Goal: Register for event/course

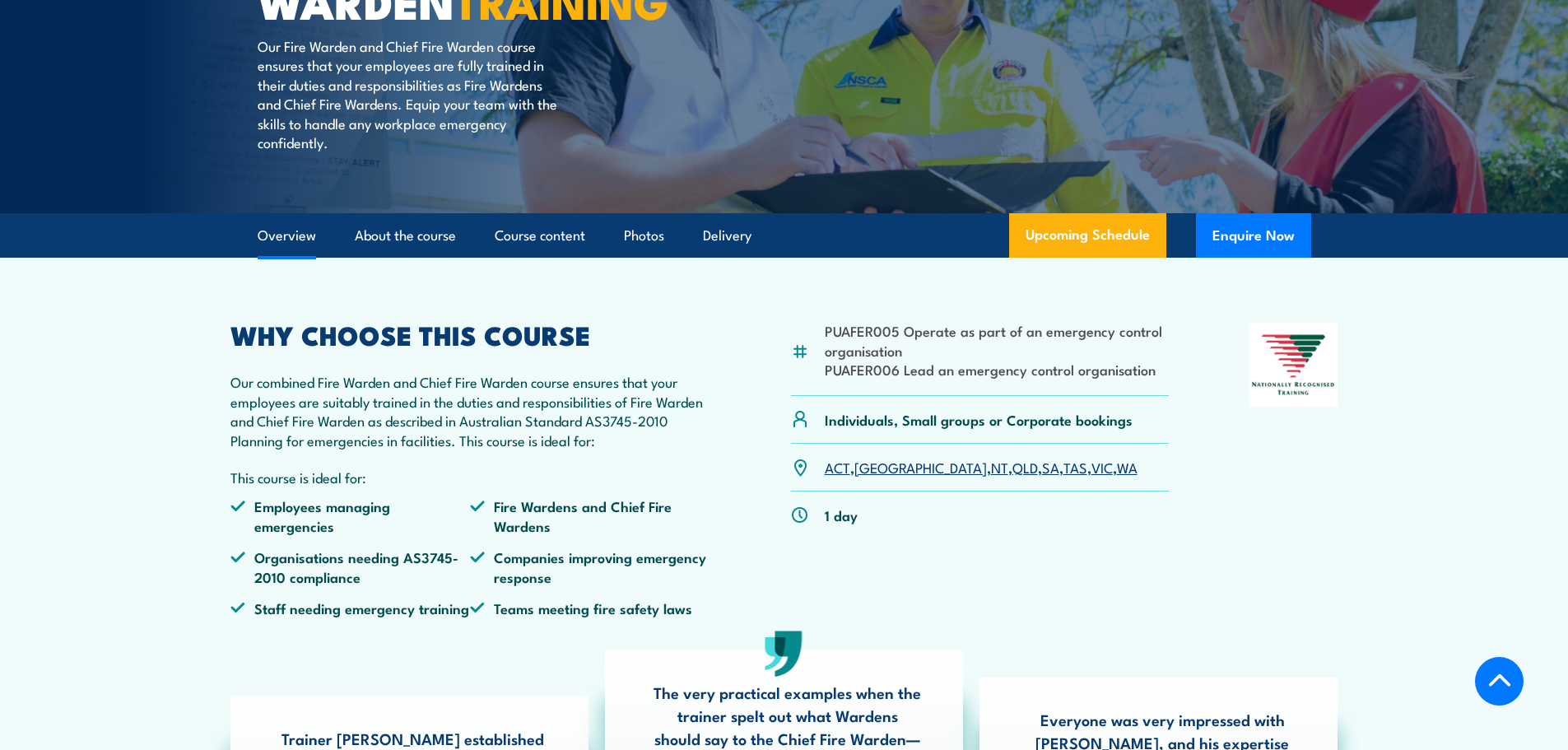
scroll to position [412, 0]
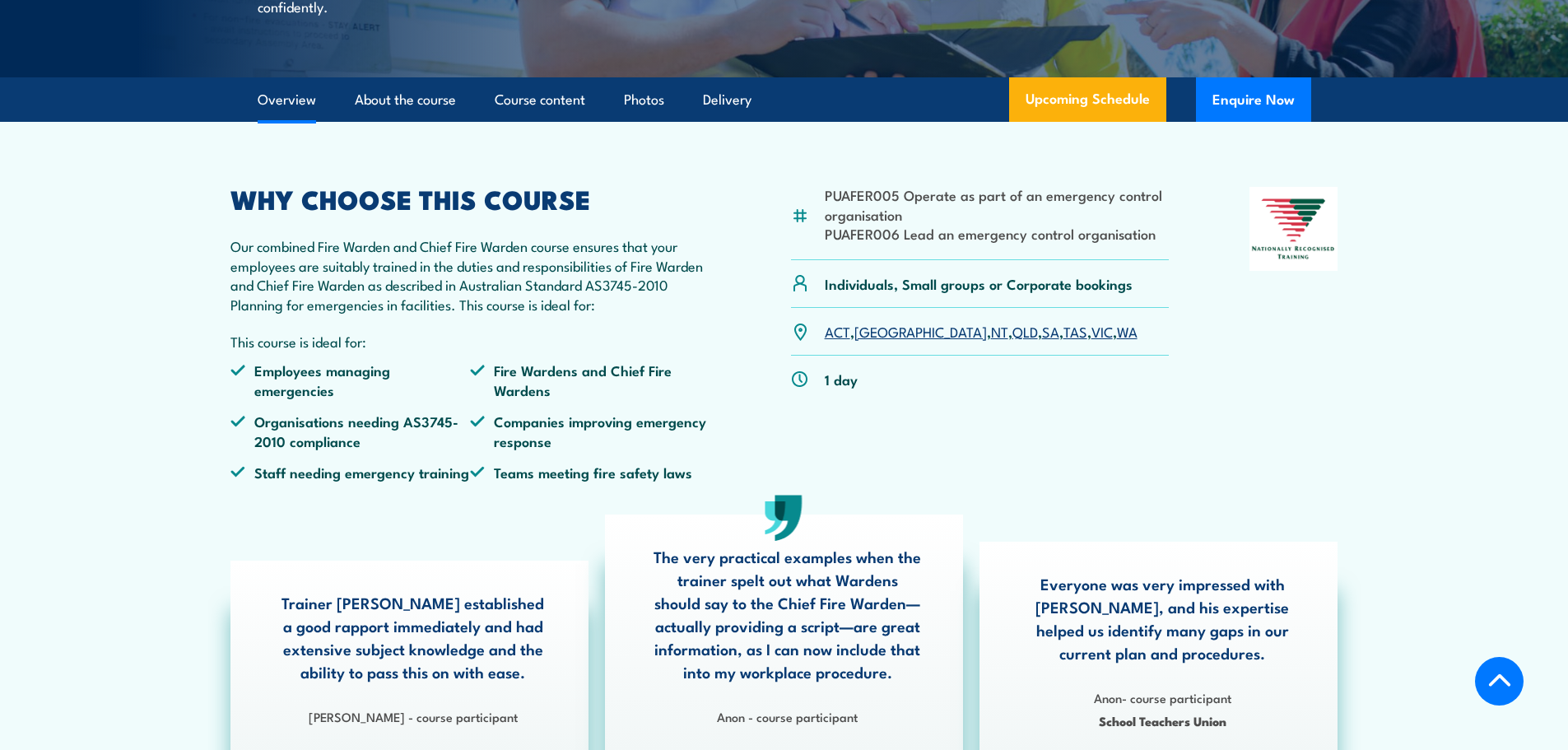
click at [1092, 341] on link "VIC" at bounding box center [1103, 331] width 21 height 20
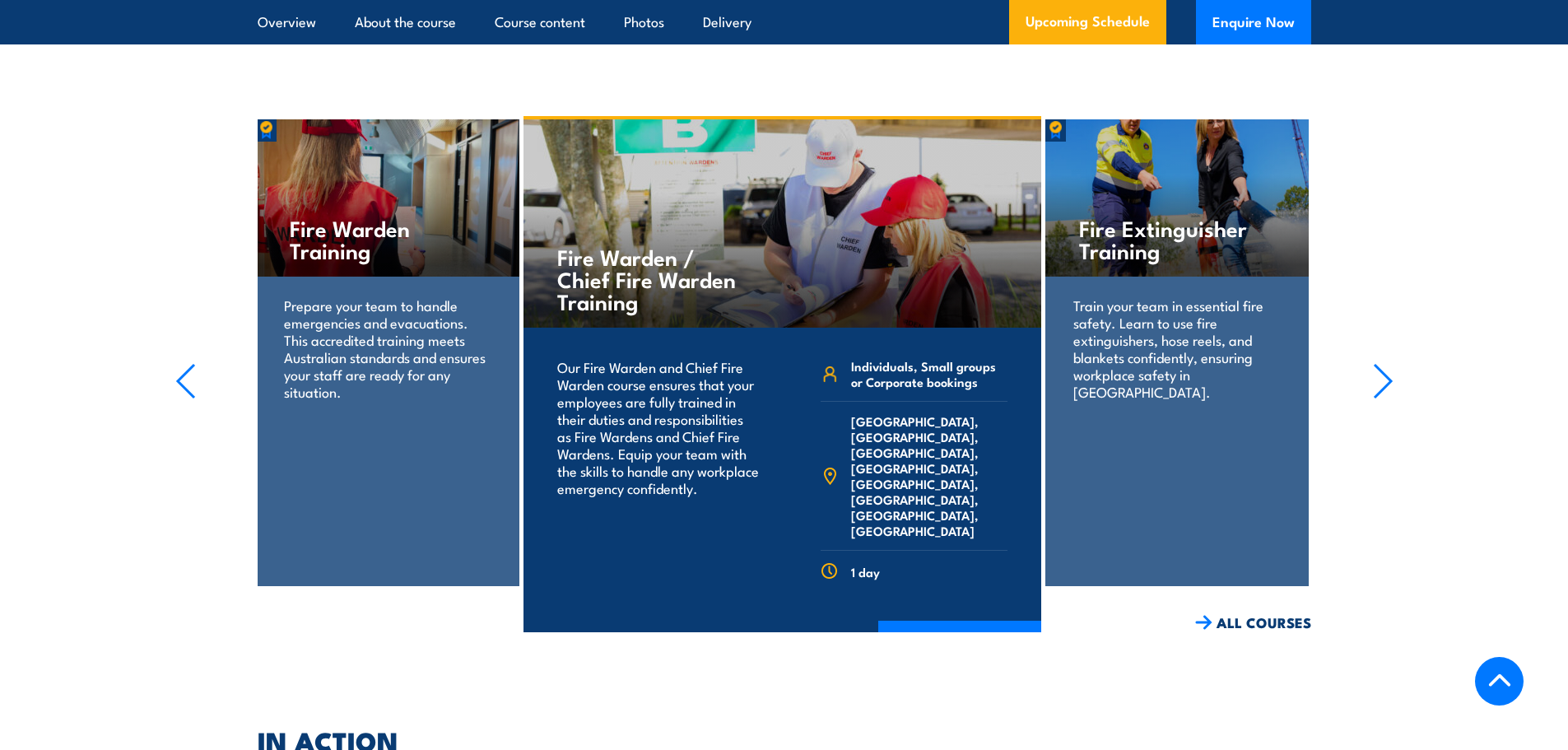
scroll to position [3823, 0]
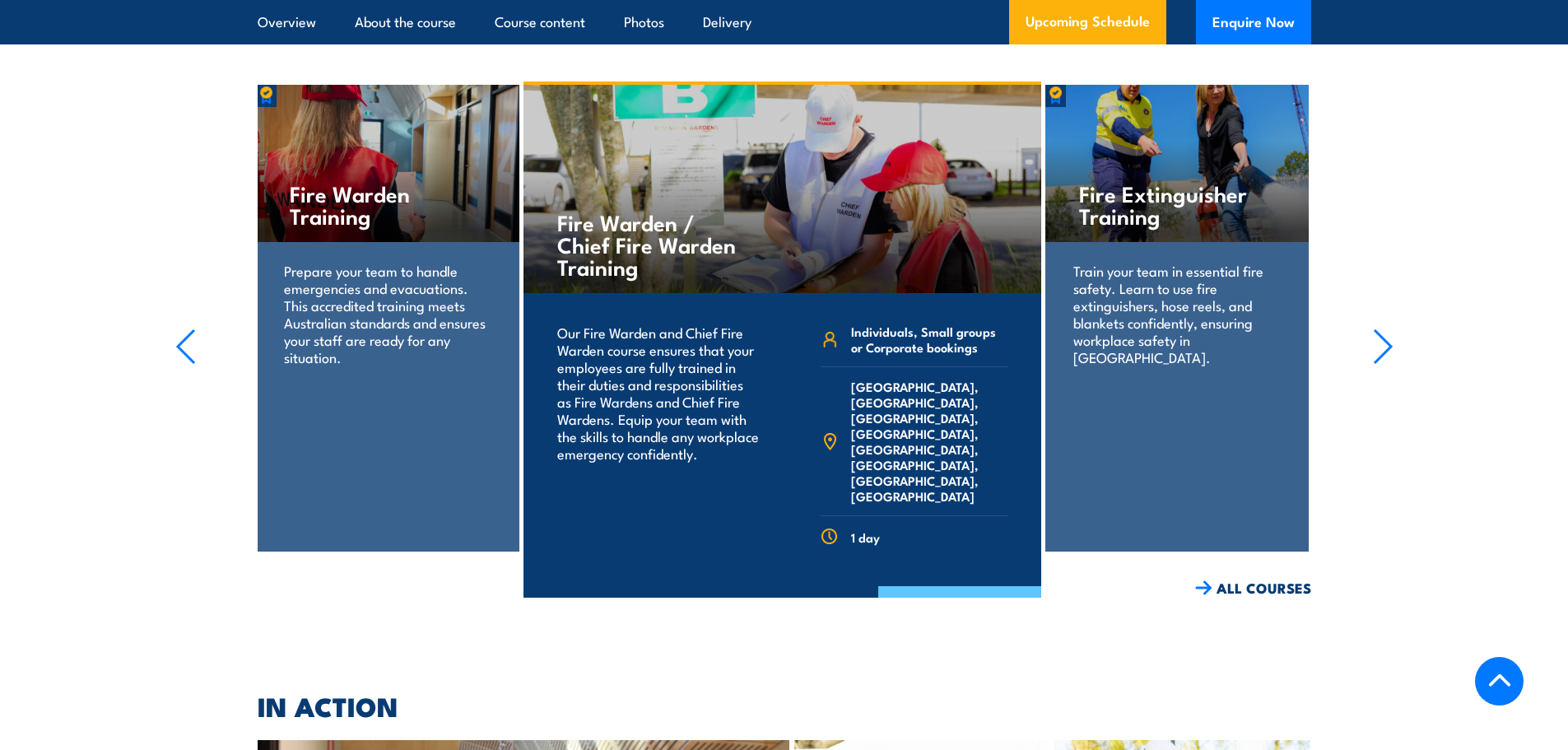
click at [960, 587] on link "COURSE DETAILS" at bounding box center [960, 608] width 163 height 43
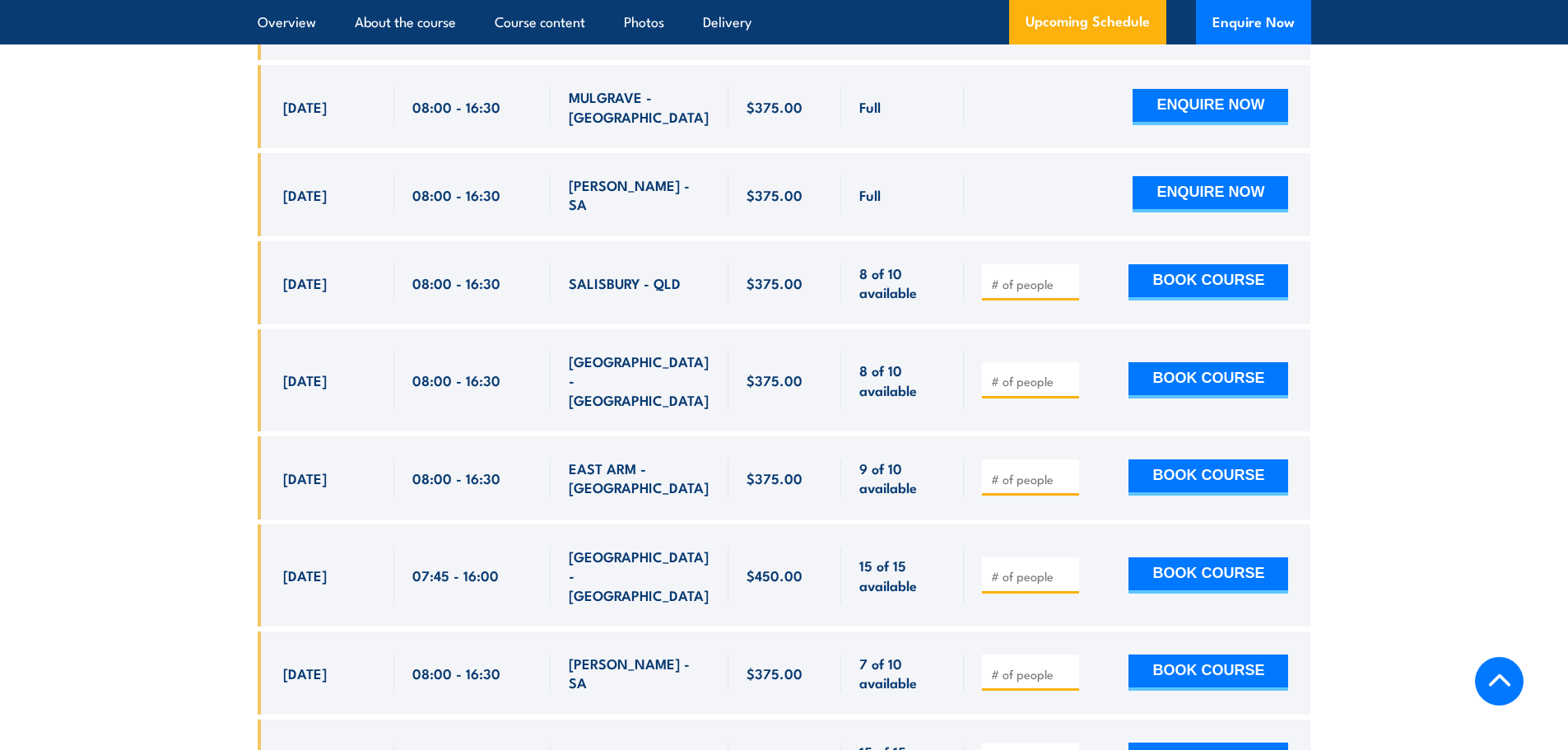
scroll to position [4200, 0]
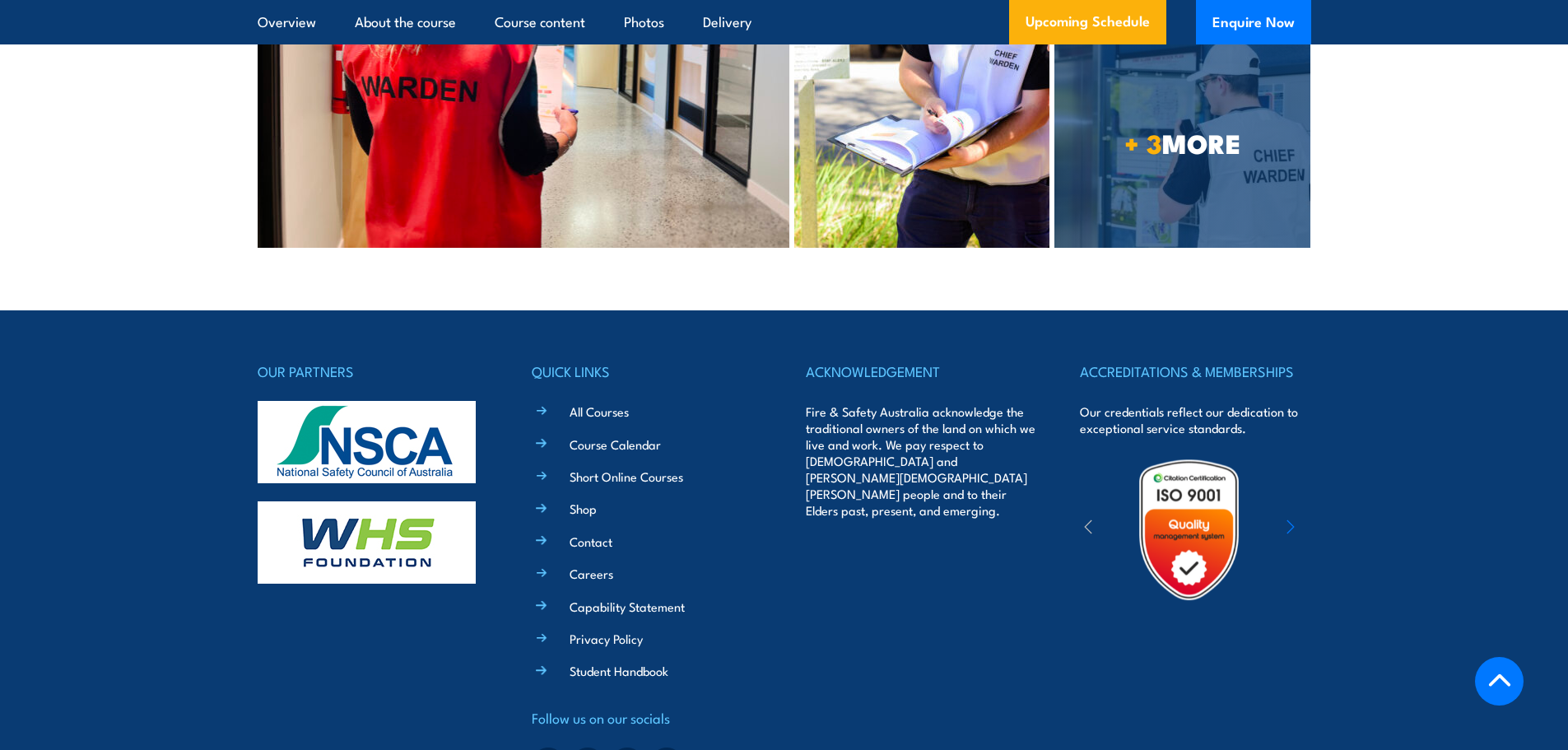
scroll to position [4819, 0]
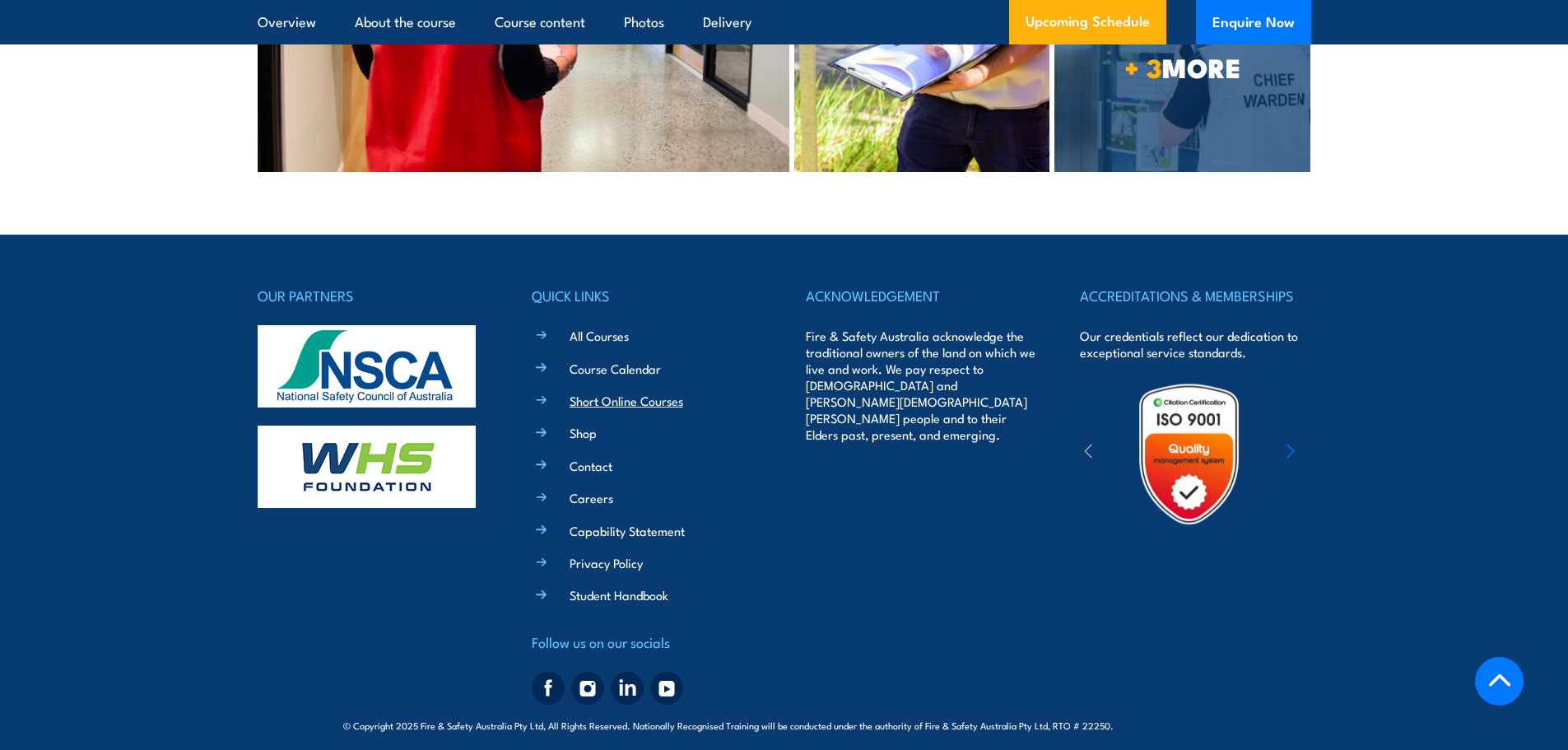
click at [643, 392] on link "Short Online Courses" at bounding box center [627, 400] width 114 height 17
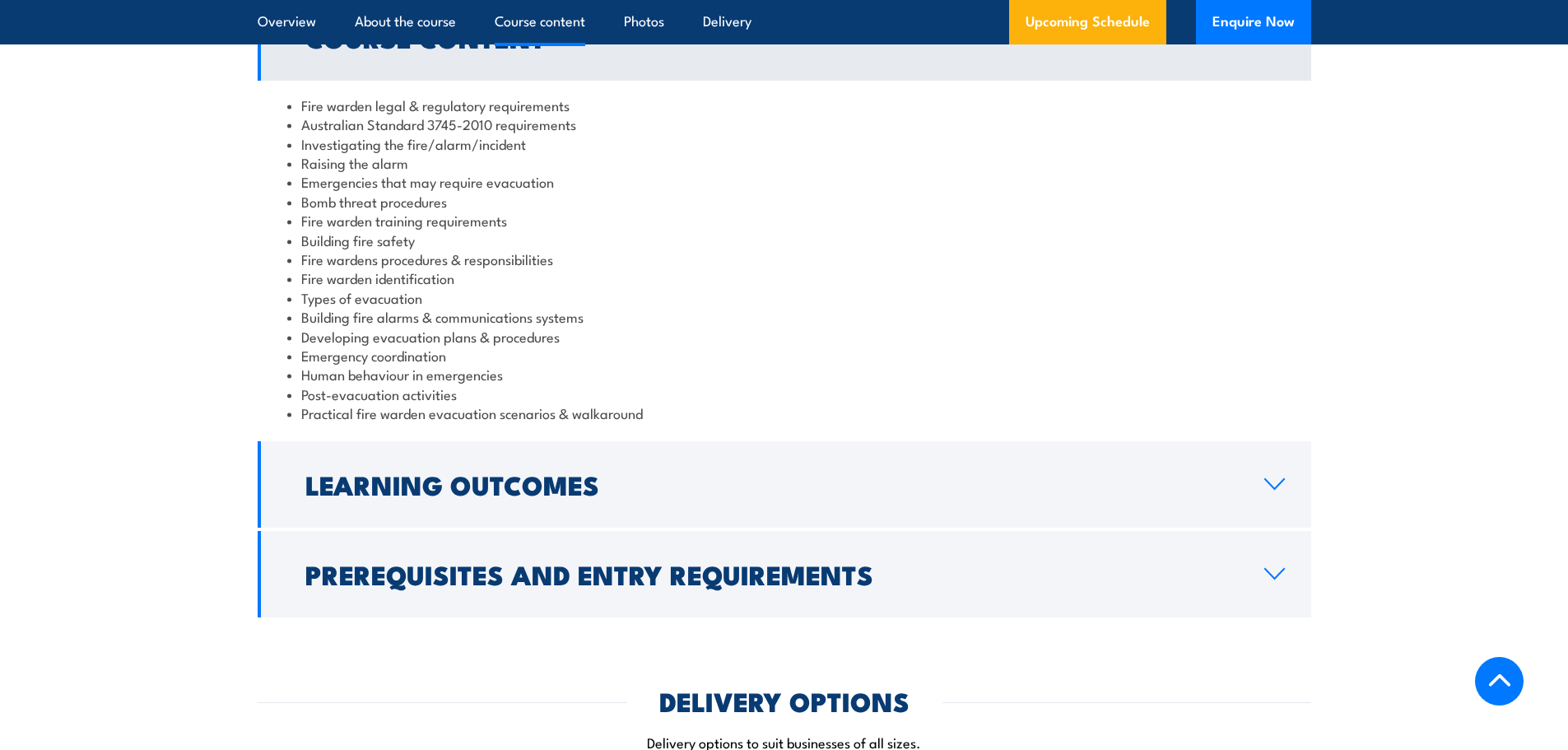
scroll to position [1894, 0]
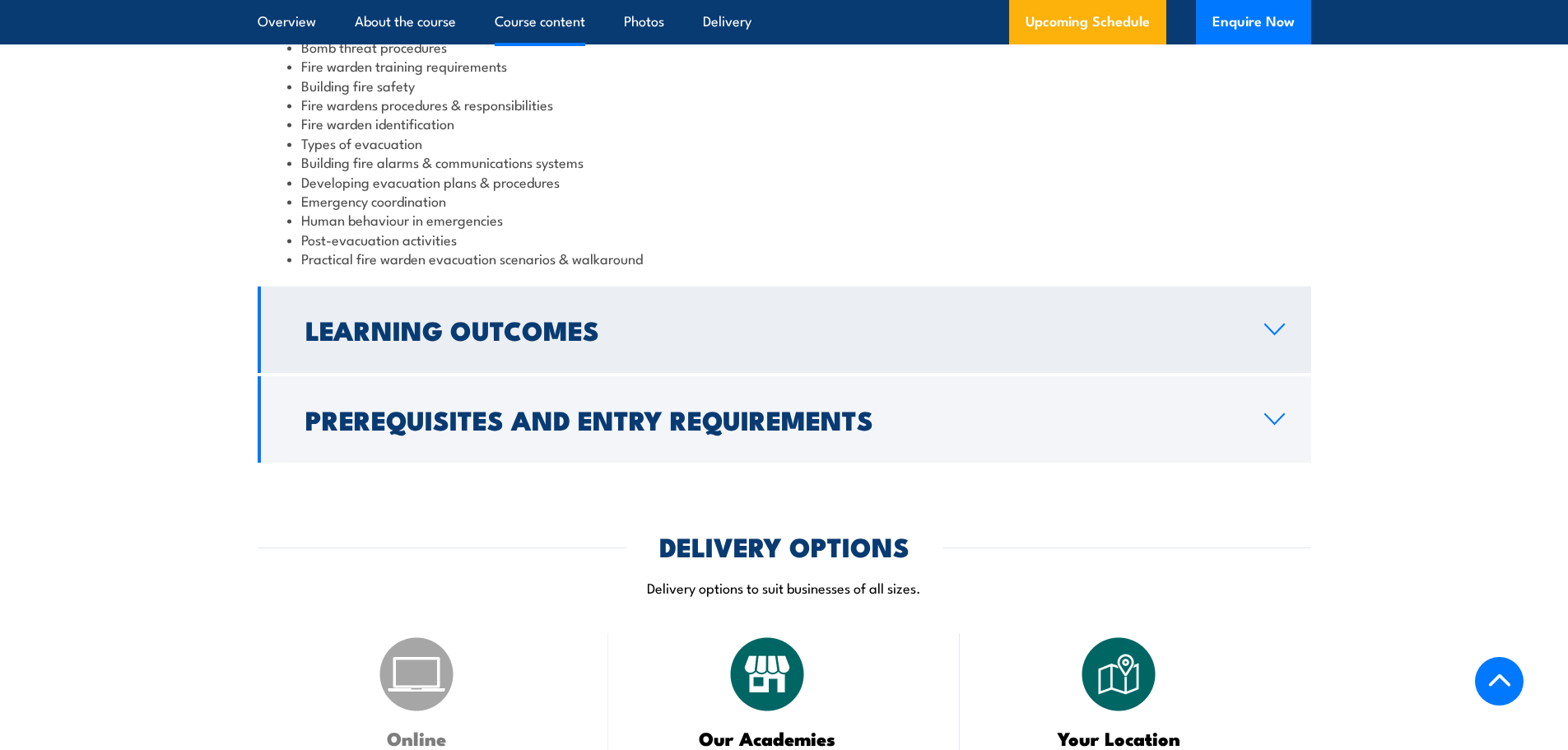
click at [1276, 330] on icon at bounding box center [1274, 329] width 22 height 13
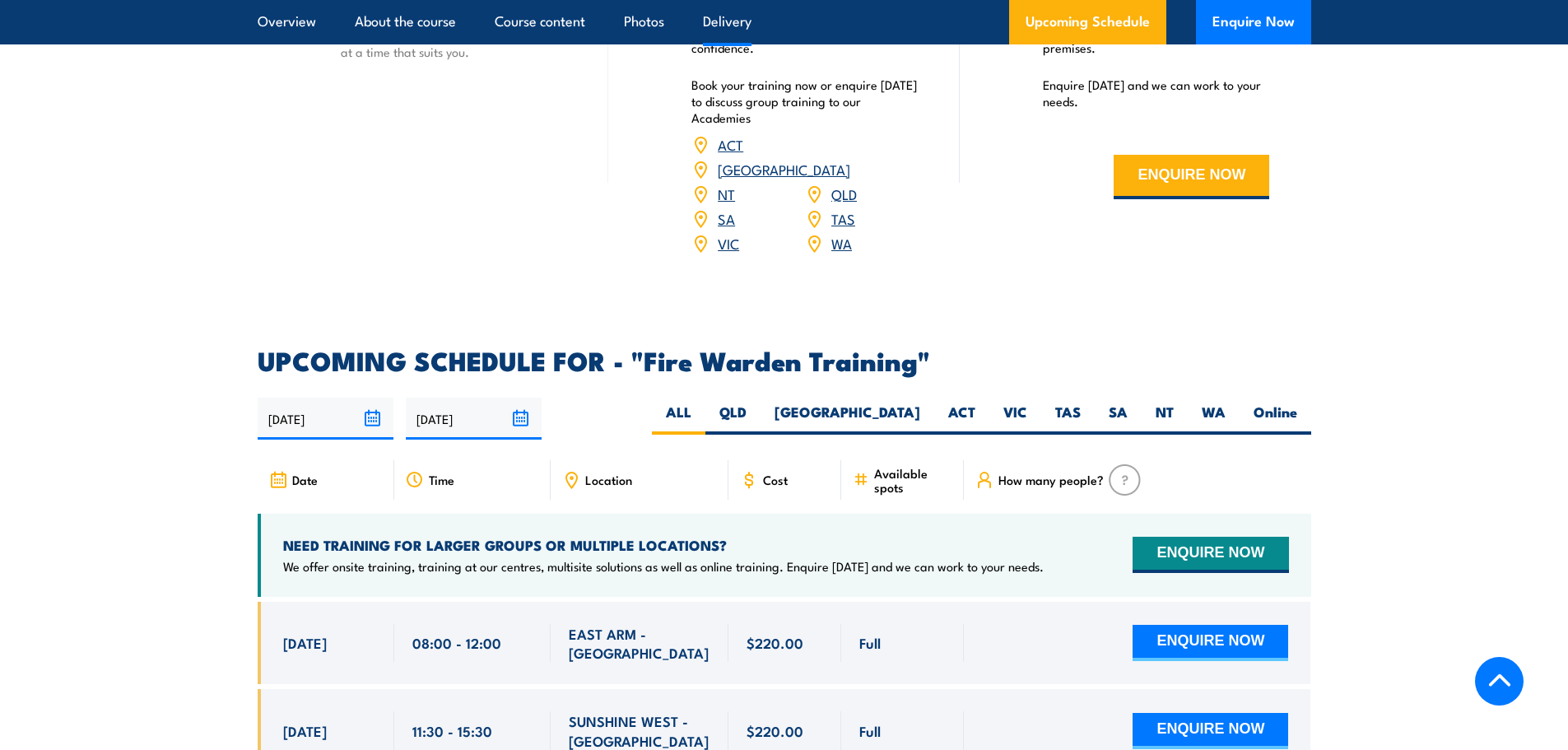
scroll to position [2495, 0]
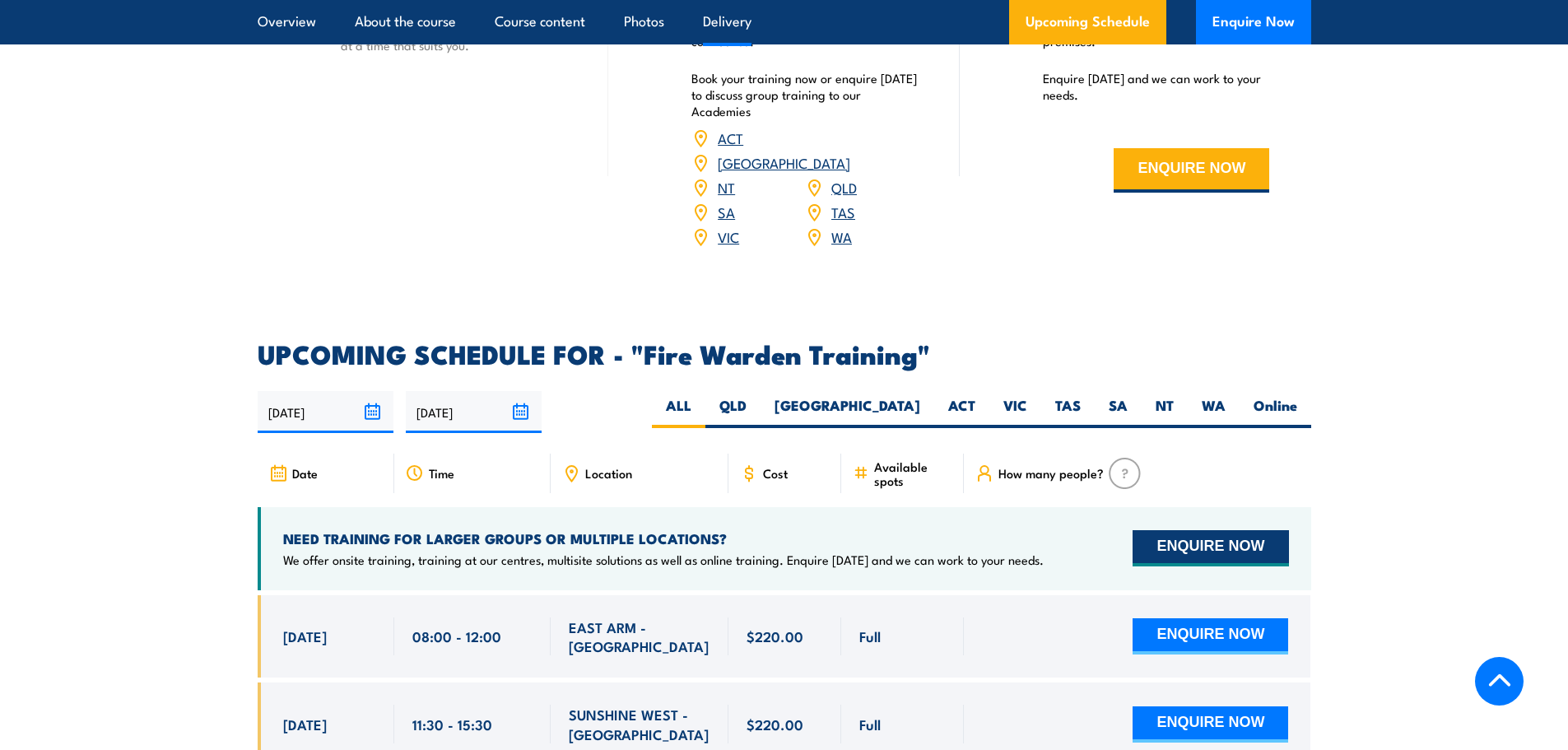
click at [1223, 531] on button "ENQUIRE NOW" at bounding box center [1210, 549] width 156 height 36
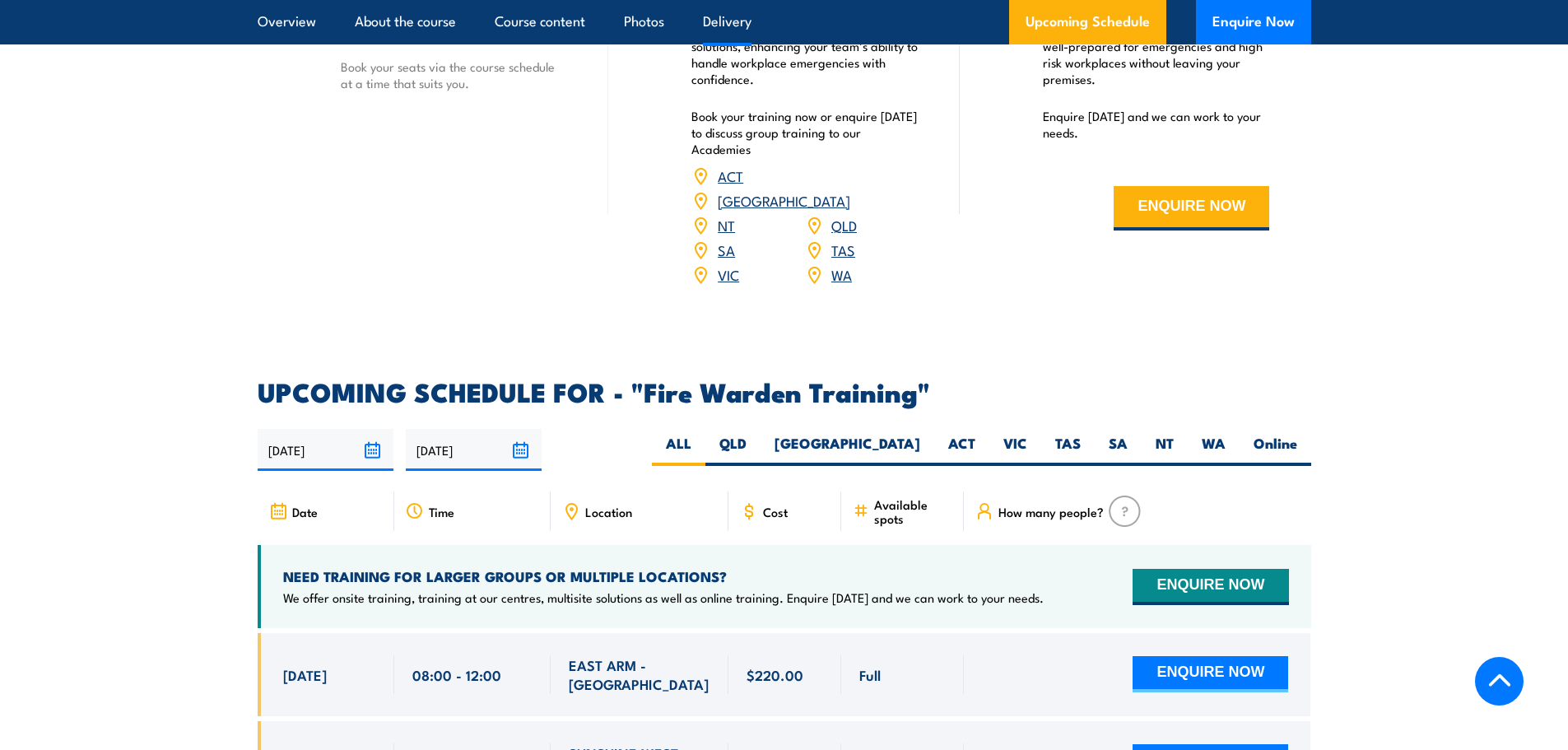
scroll to position [2743, 0]
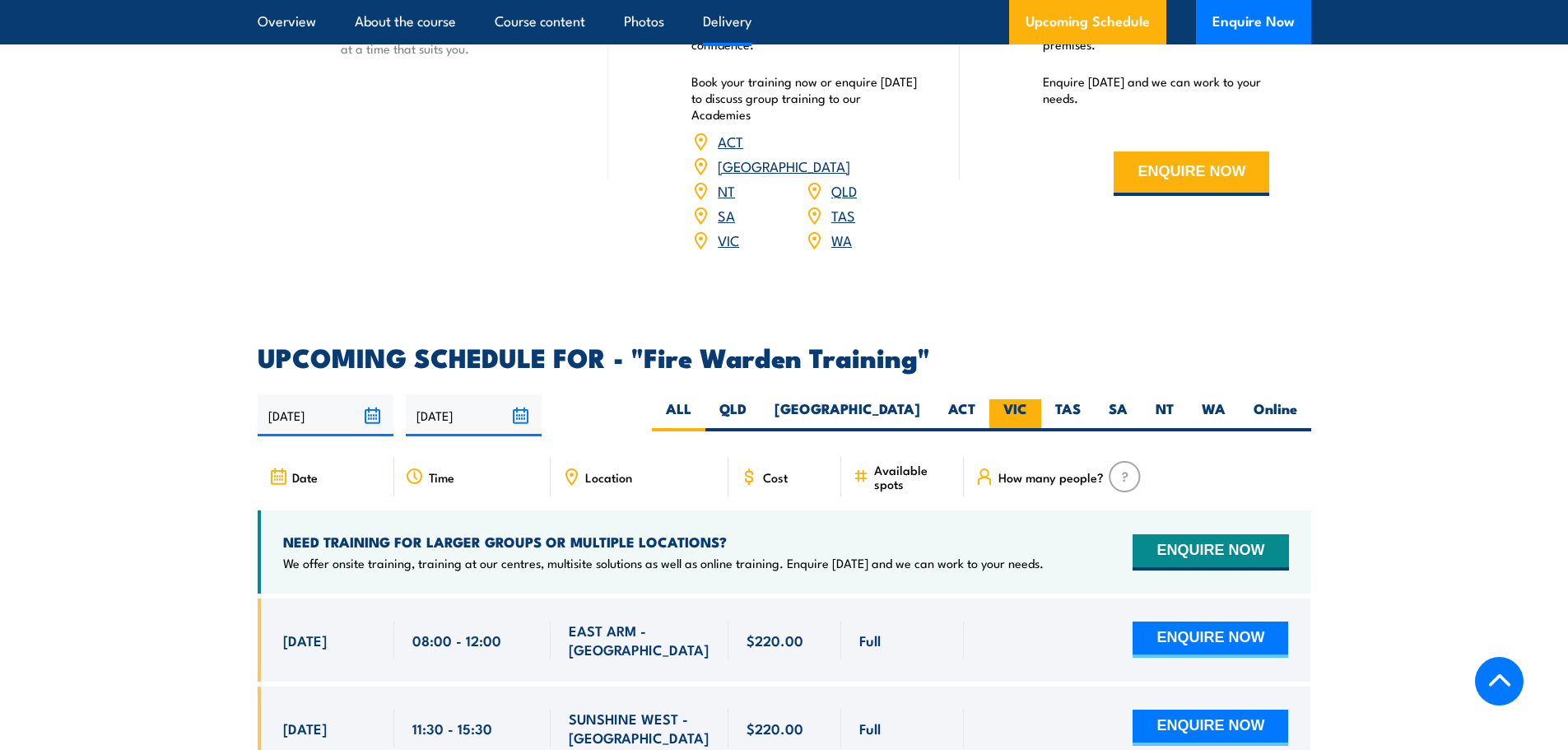
click at [1023, 399] on label "VIC" at bounding box center [1015, 415] width 52 height 32
click at [1028, 399] on input "VIC" at bounding box center [1033, 404] width 11 height 11
radio input "true"
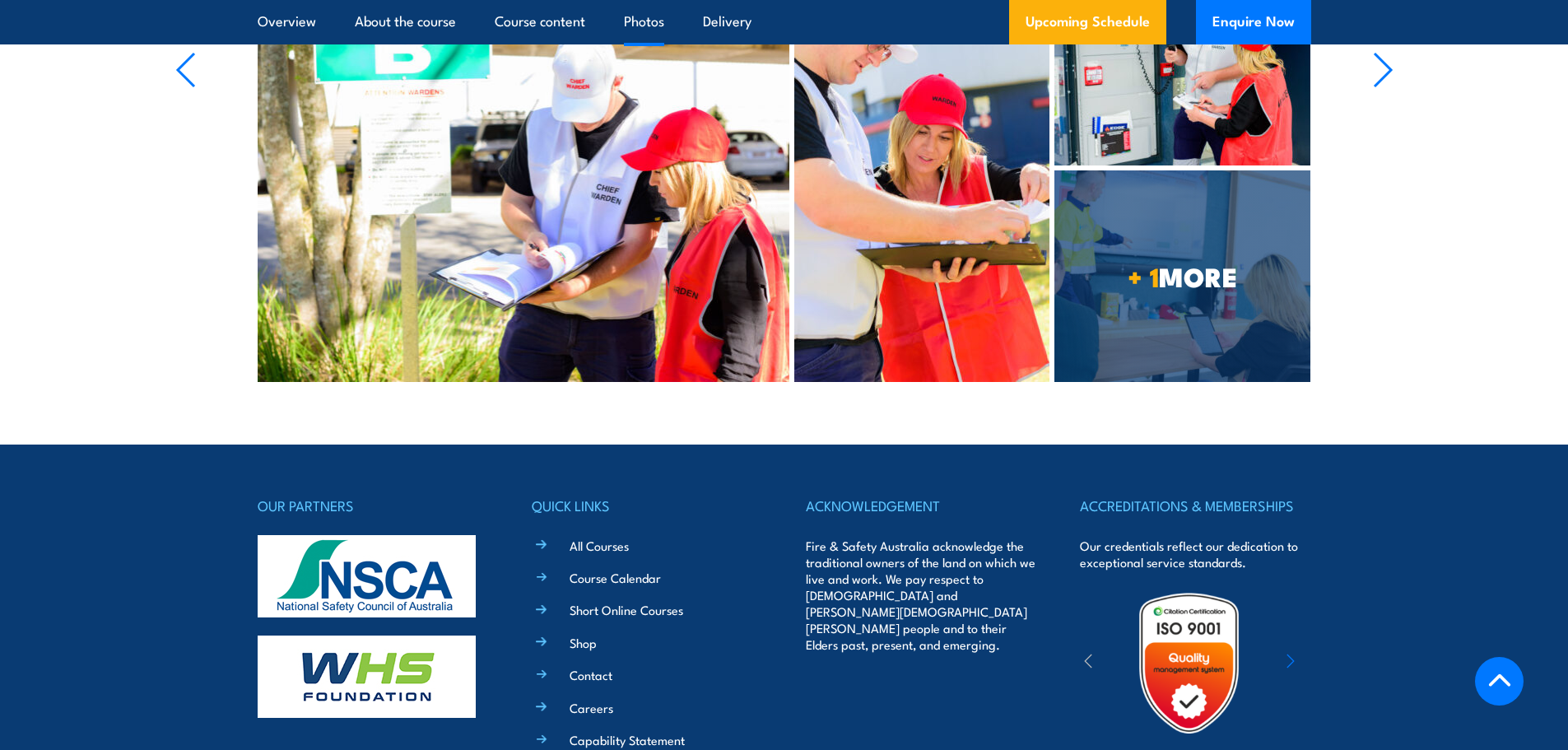
scroll to position [5781, 0]
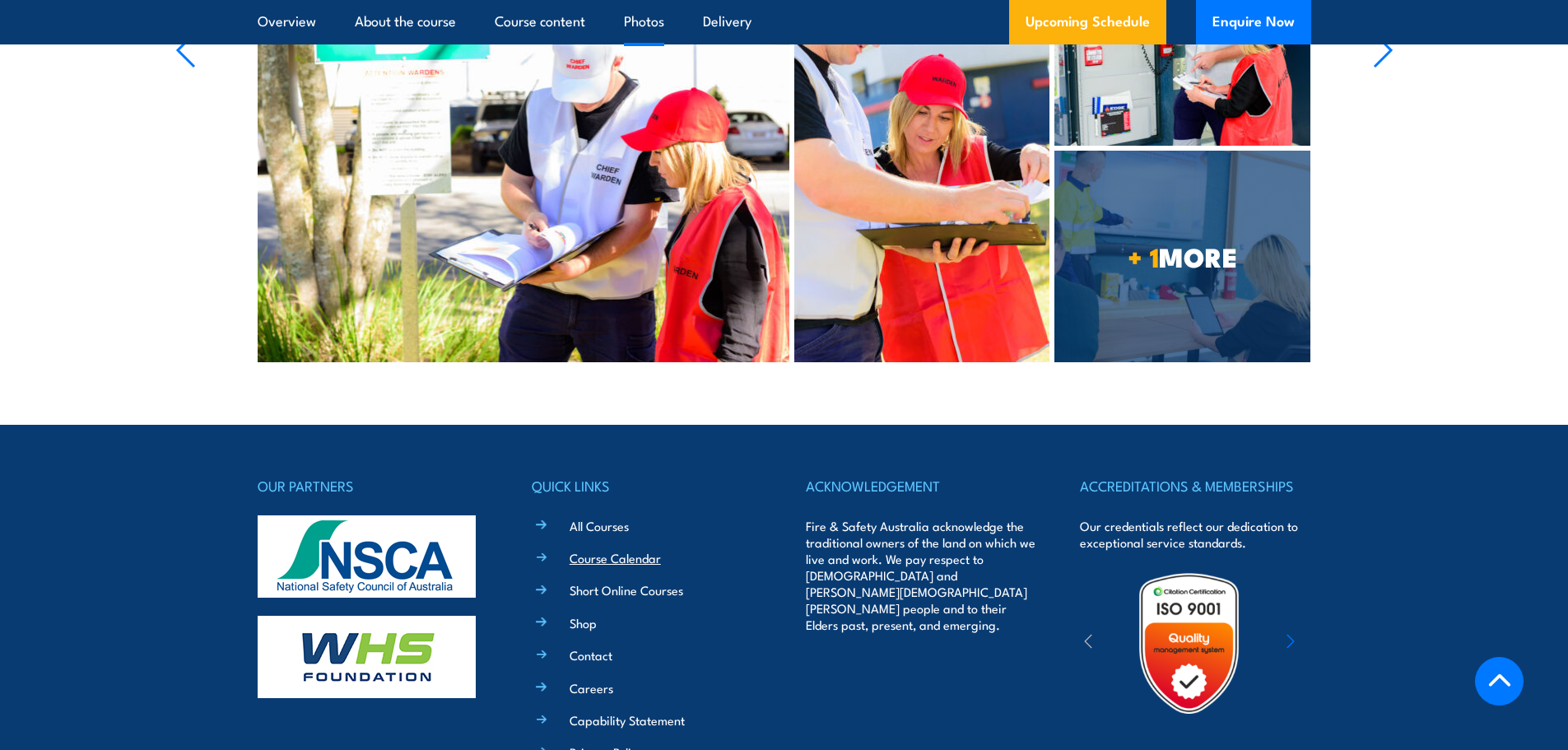
click at [611, 550] on link "Course Calendar" at bounding box center [615, 558] width 92 height 17
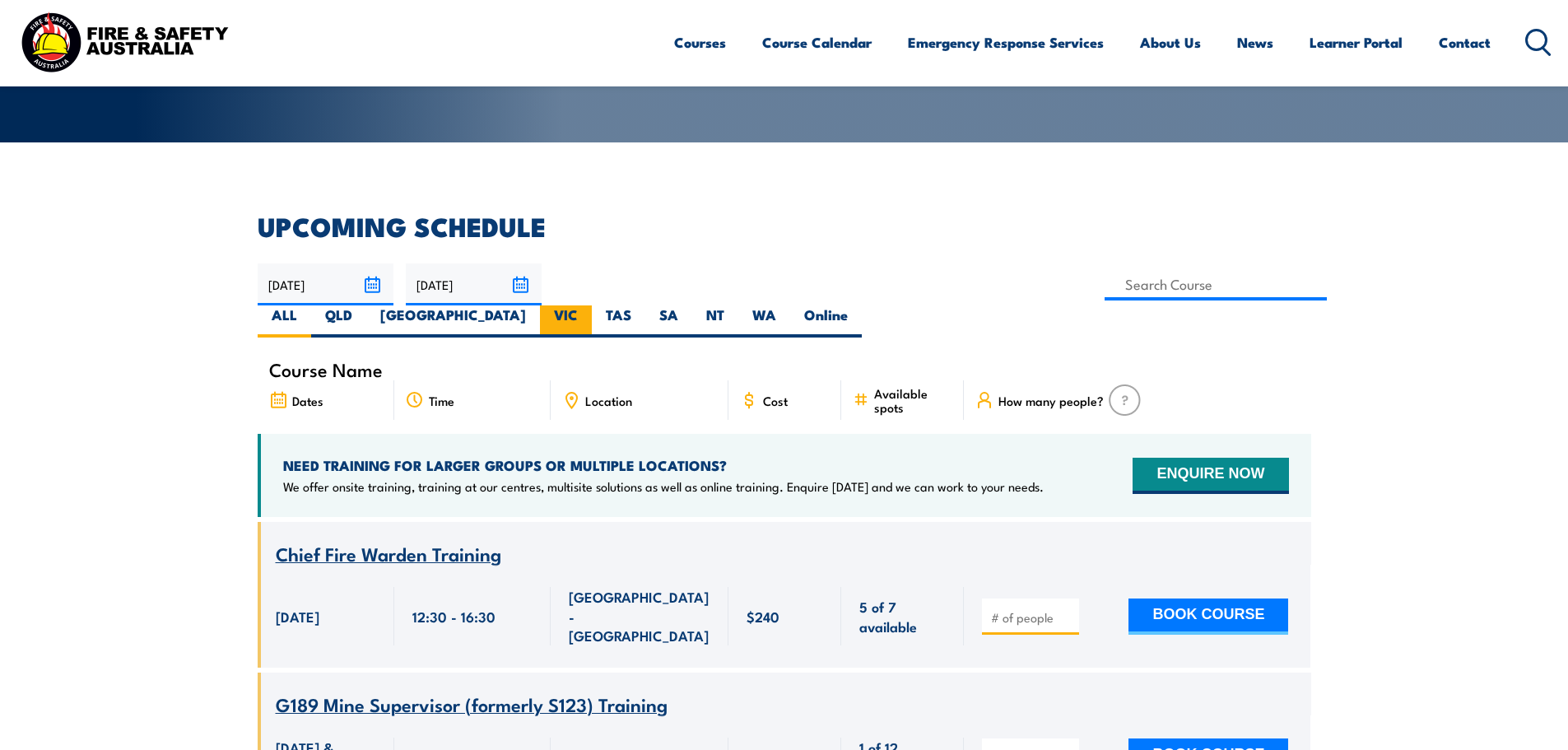
click at [592, 305] on label "VIC" at bounding box center [566, 321] width 52 height 32
click at [589, 305] on input "VIC" at bounding box center [583, 310] width 11 height 11
radio input "true"
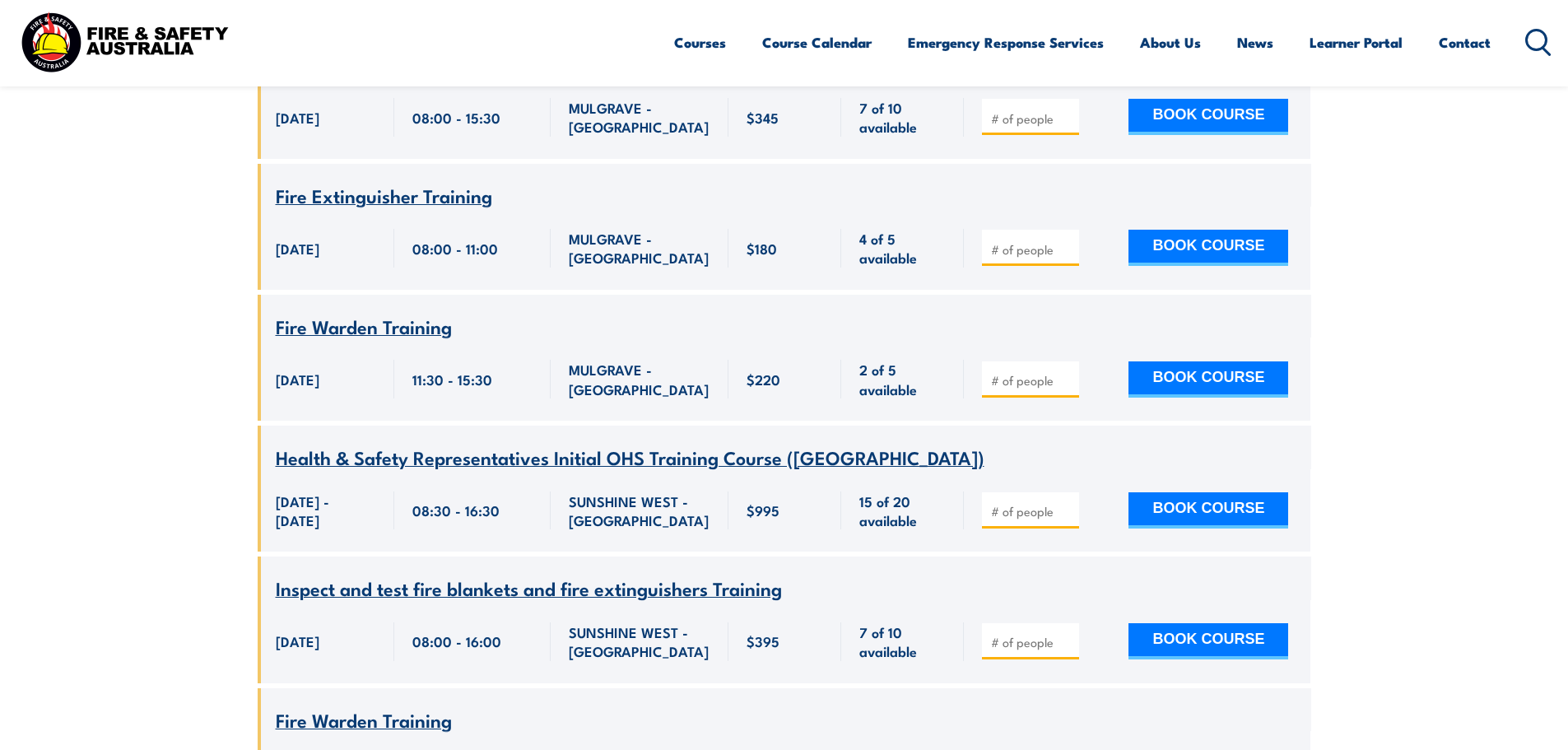
scroll to position [1120, 0]
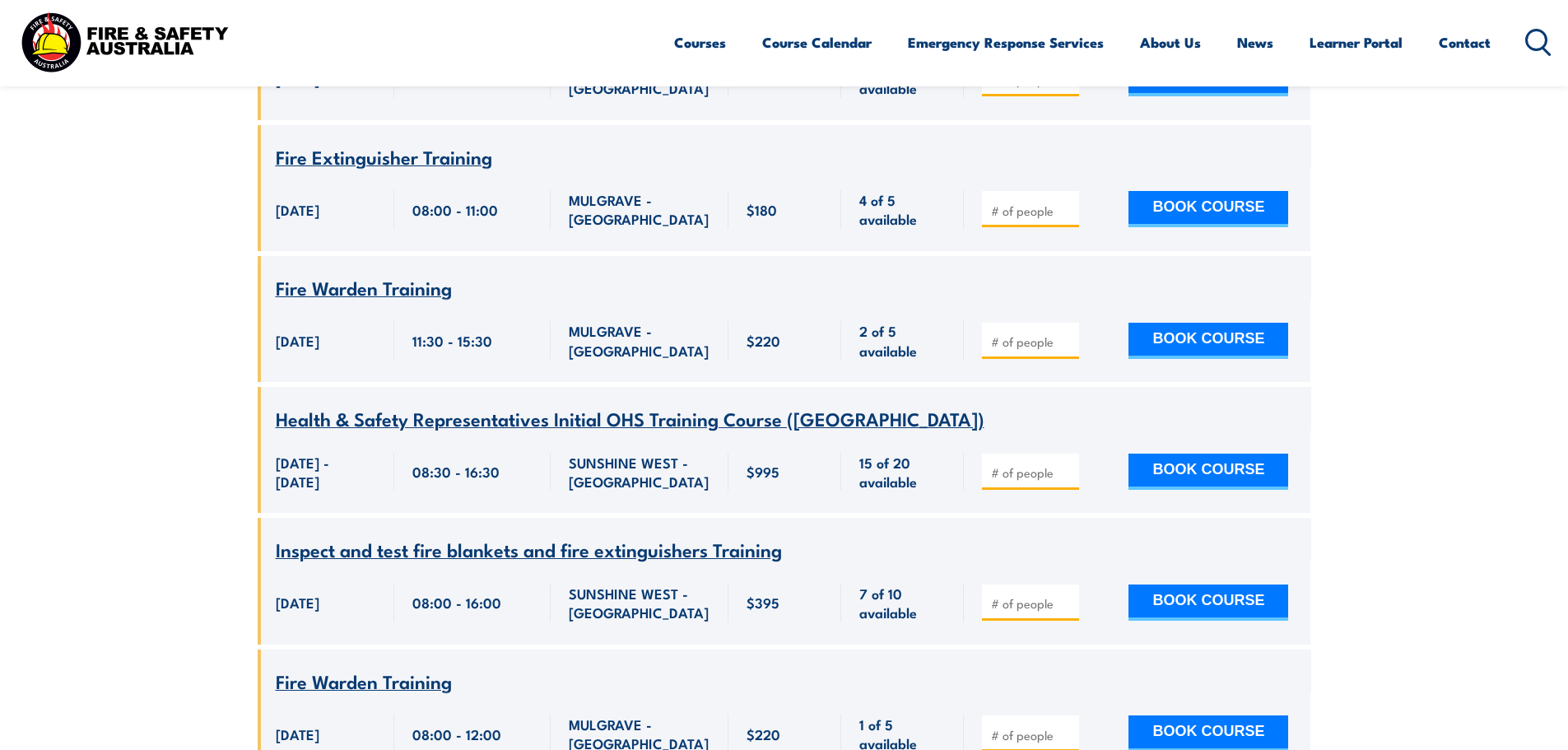
click at [547, 404] on span "Health & Safety Representatives Initial OHS Training Course (VIC)" at bounding box center [629, 418] width 709 height 28
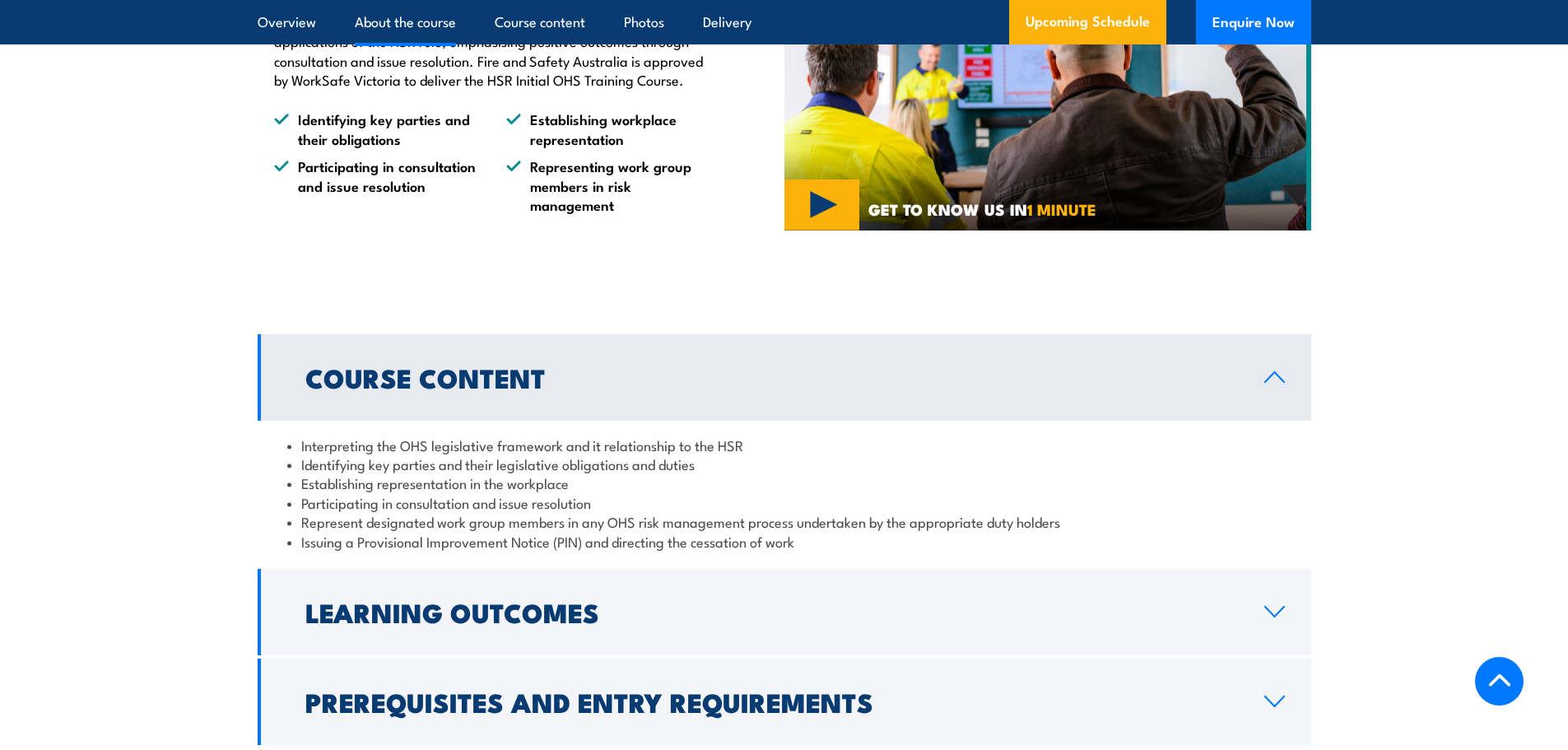
scroll to position [1483, 0]
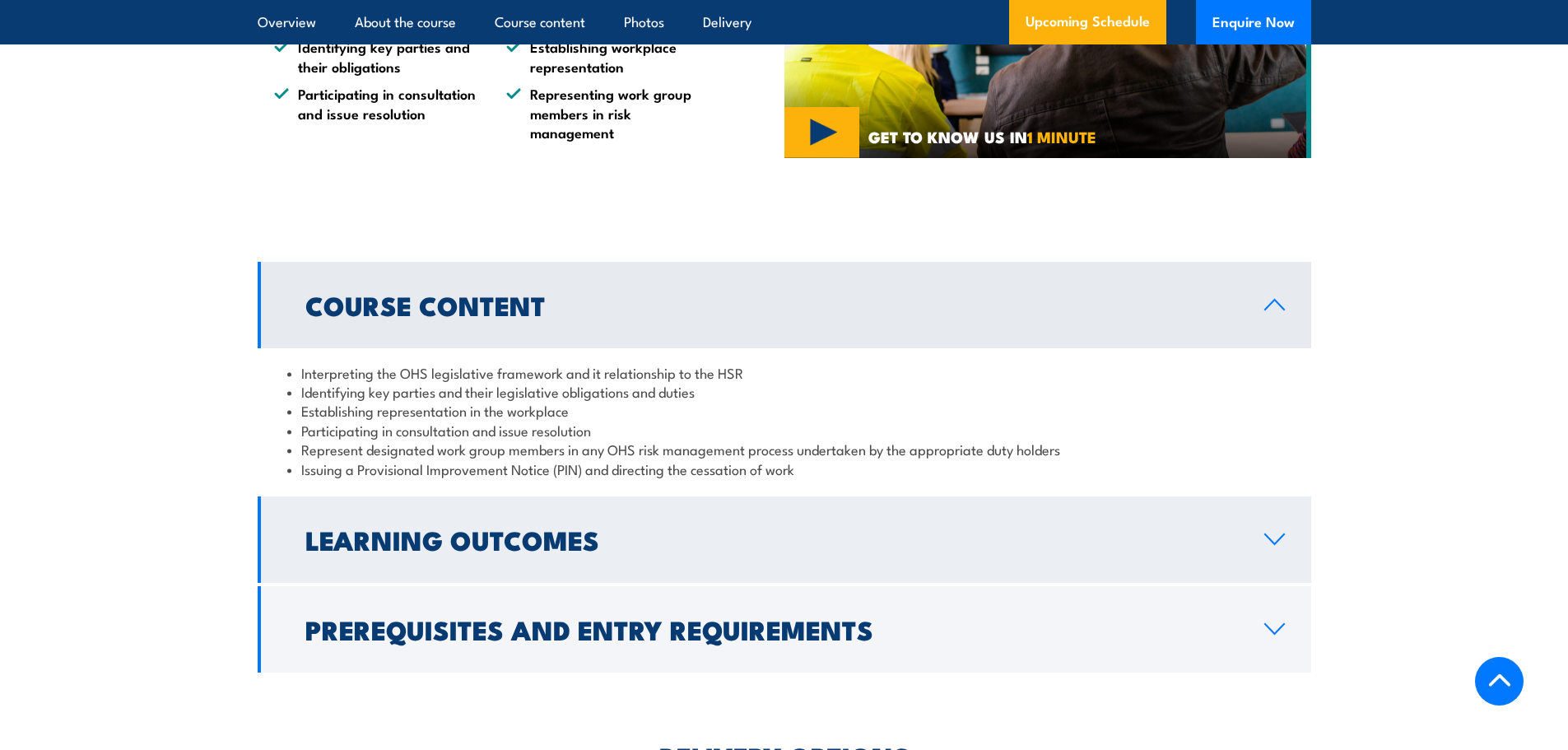
click at [1264, 538] on icon at bounding box center [1274, 540] width 22 height 13
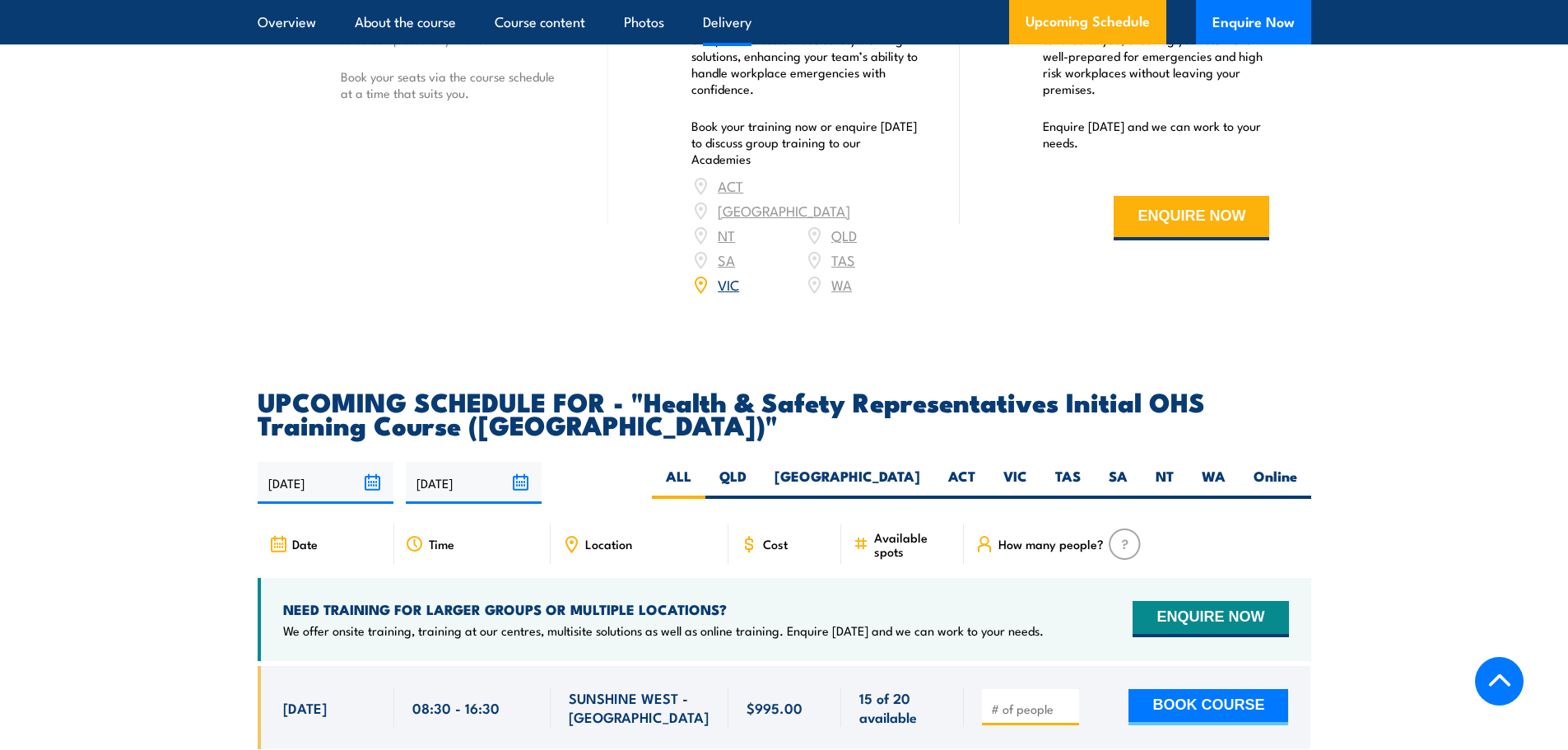
scroll to position [2470, 0]
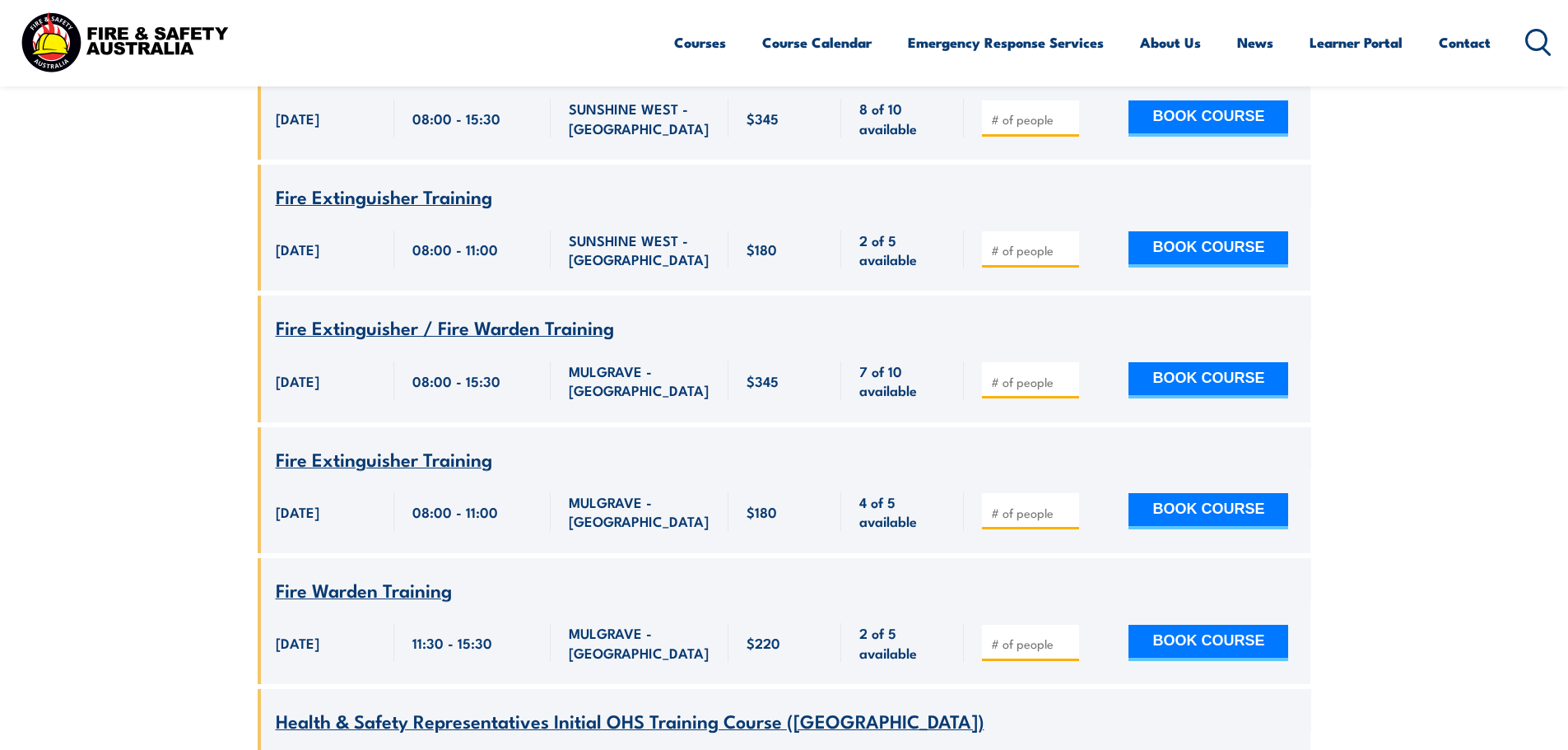
scroll to position [790, 0]
